Goal: Information Seeking & Learning: Find specific fact

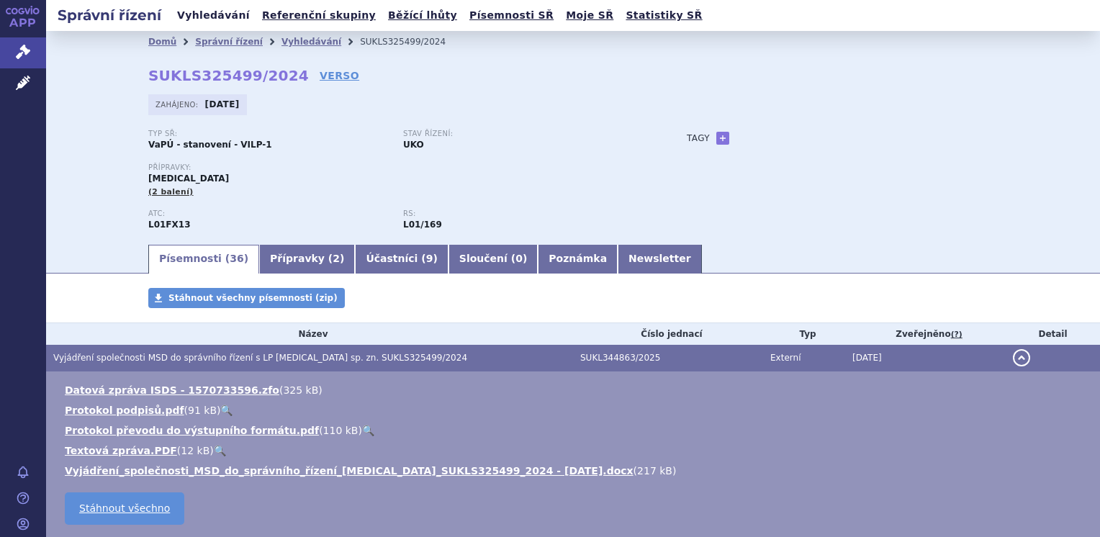
click at [207, 14] on link "Vyhledávání" at bounding box center [213, 15] width 81 height 19
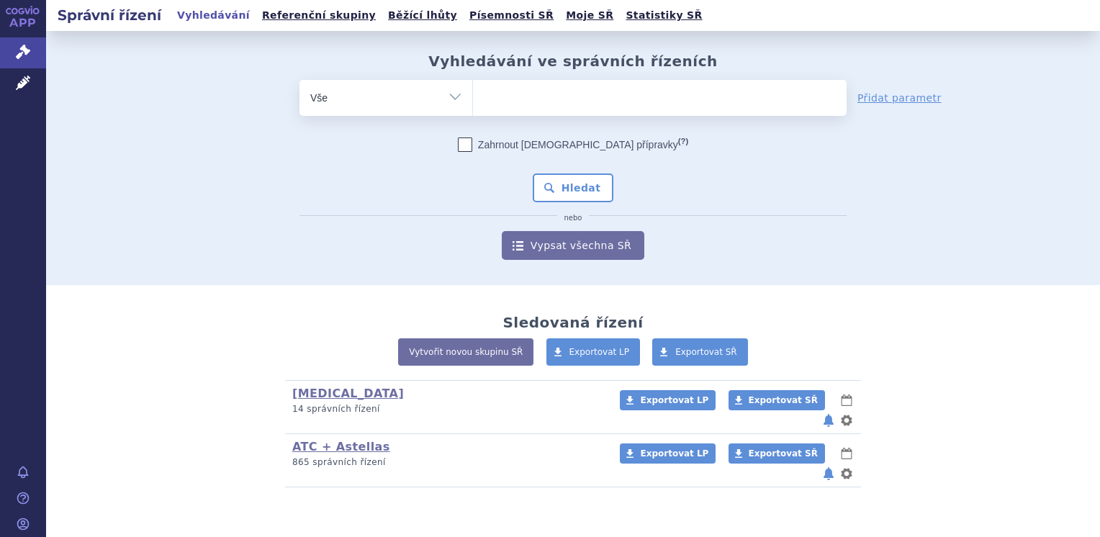
click at [489, 102] on ul at bounding box center [659, 95] width 373 height 30
click at [473, 102] on select at bounding box center [472, 97] width 1 height 36
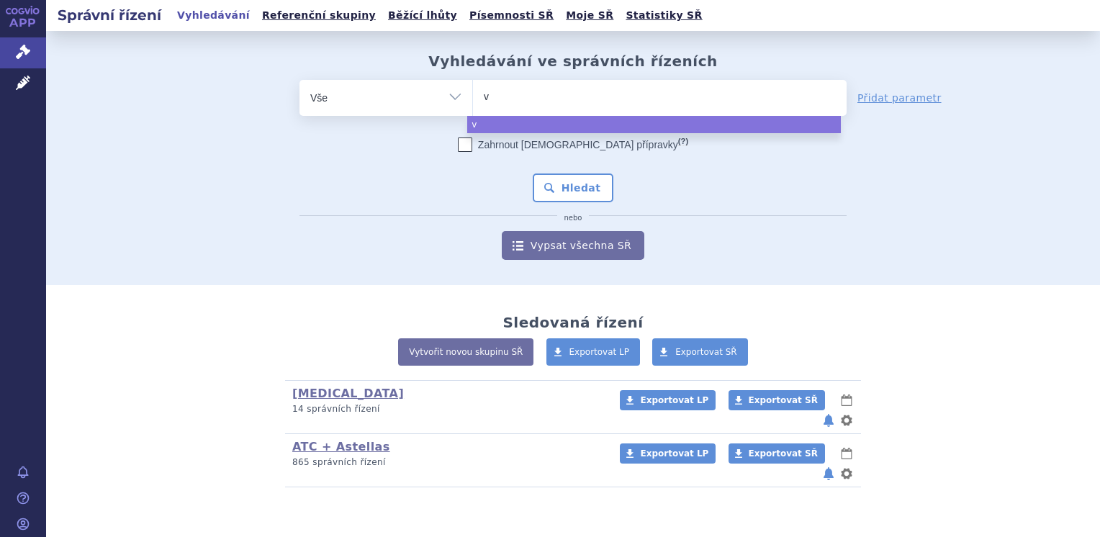
type input "vy"
type input "vyl"
type input "vylo"
type input "vyloy"
select select "vyloy"
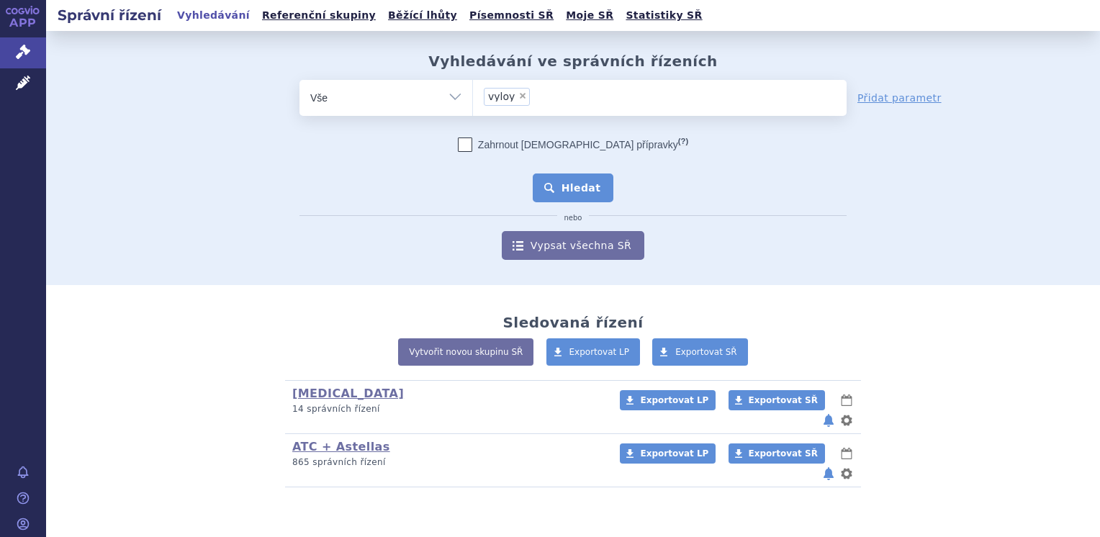
click at [553, 198] on button "Hledat" at bounding box center [573, 187] width 81 height 29
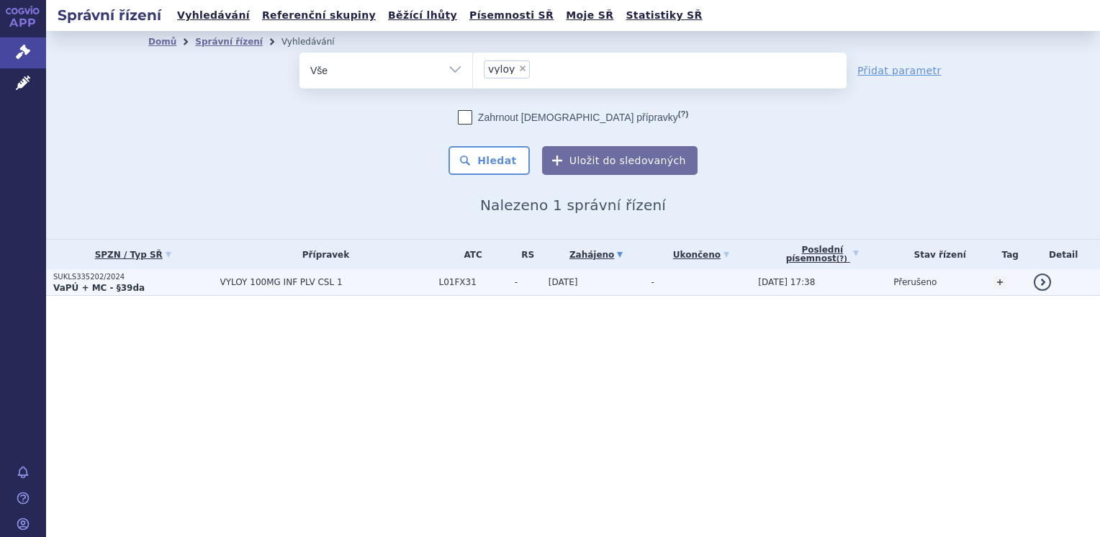
click at [109, 285] on strong "VaPÚ + MC - §39da" at bounding box center [98, 288] width 91 height 10
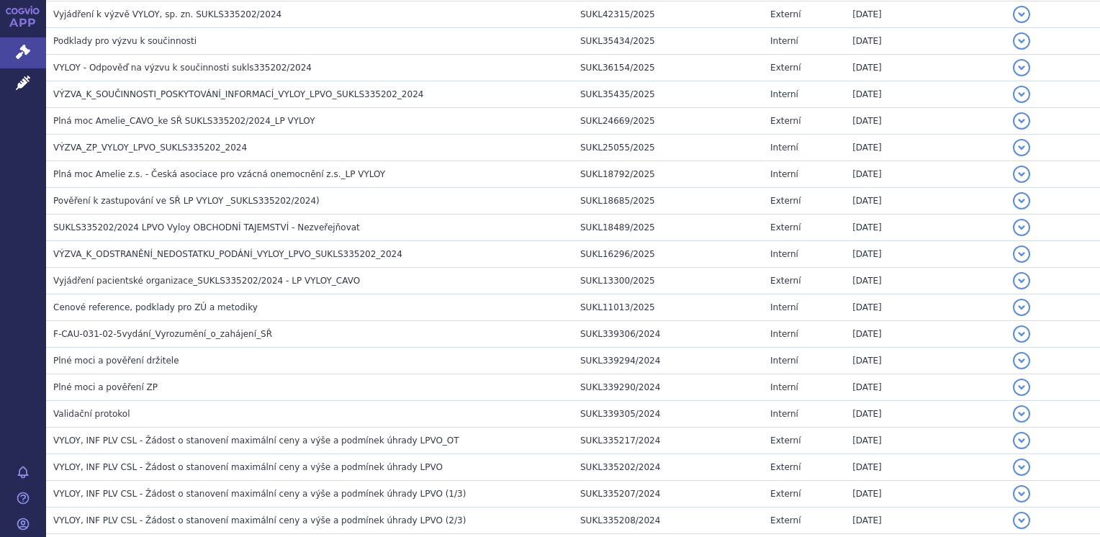
scroll to position [1020, 0]
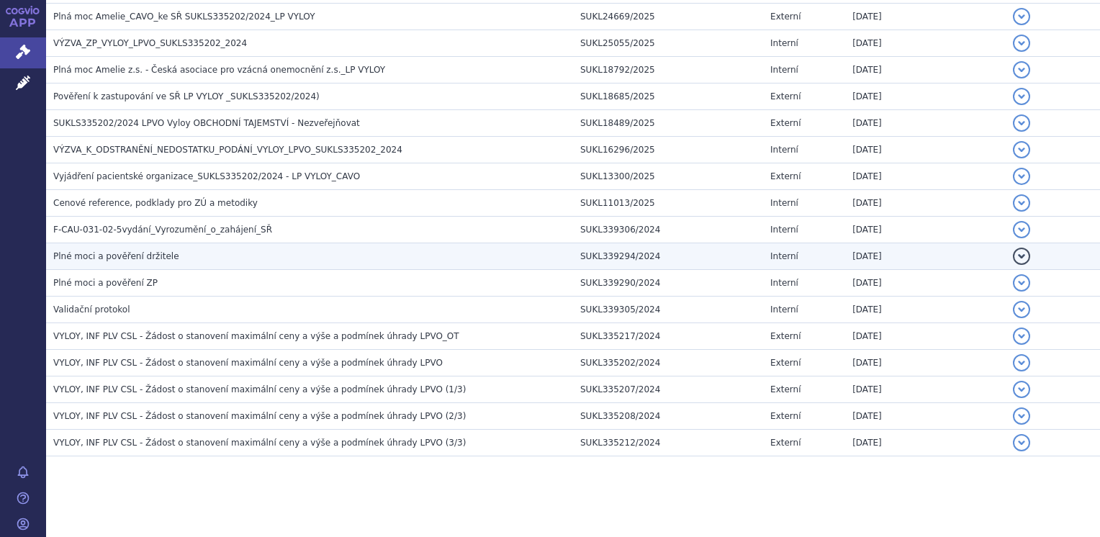
click at [375, 249] on h3 "Plné moci a pověření držitele" at bounding box center [313, 256] width 520 height 14
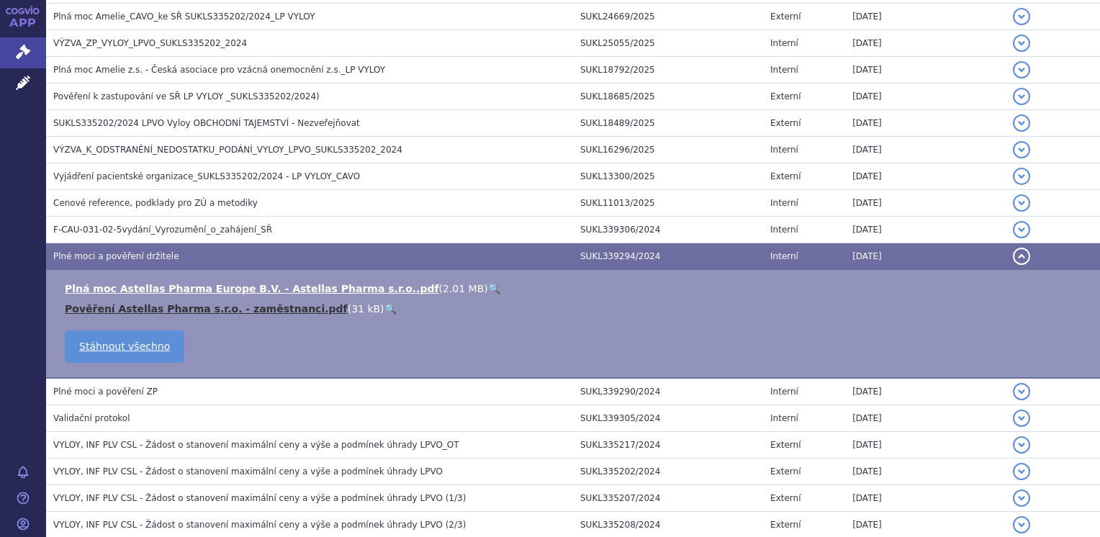
click at [257, 309] on link "Pověření Astellas Pharma s.r.o. - zaměstnanci.pdf" at bounding box center [206, 309] width 283 height 12
